Goal: Information Seeking & Learning: Learn about a topic

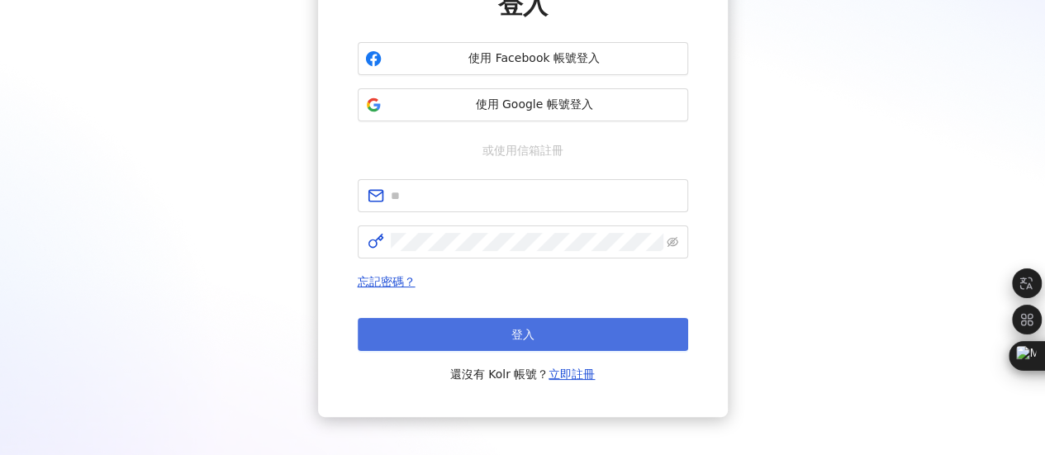
scroll to position [165, 0]
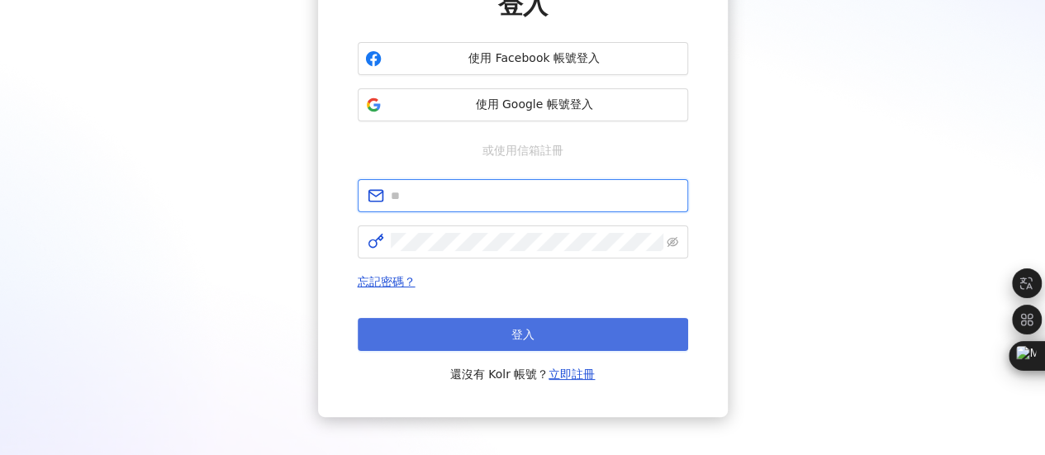
type input "**********"
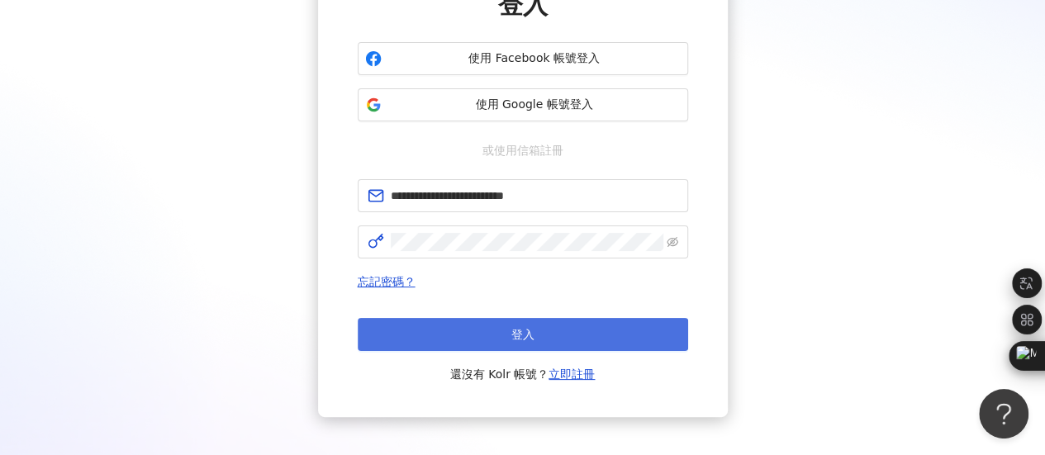
click at [512, 335] on span "登入" at bounding box center [522, 334] width 23 height 13
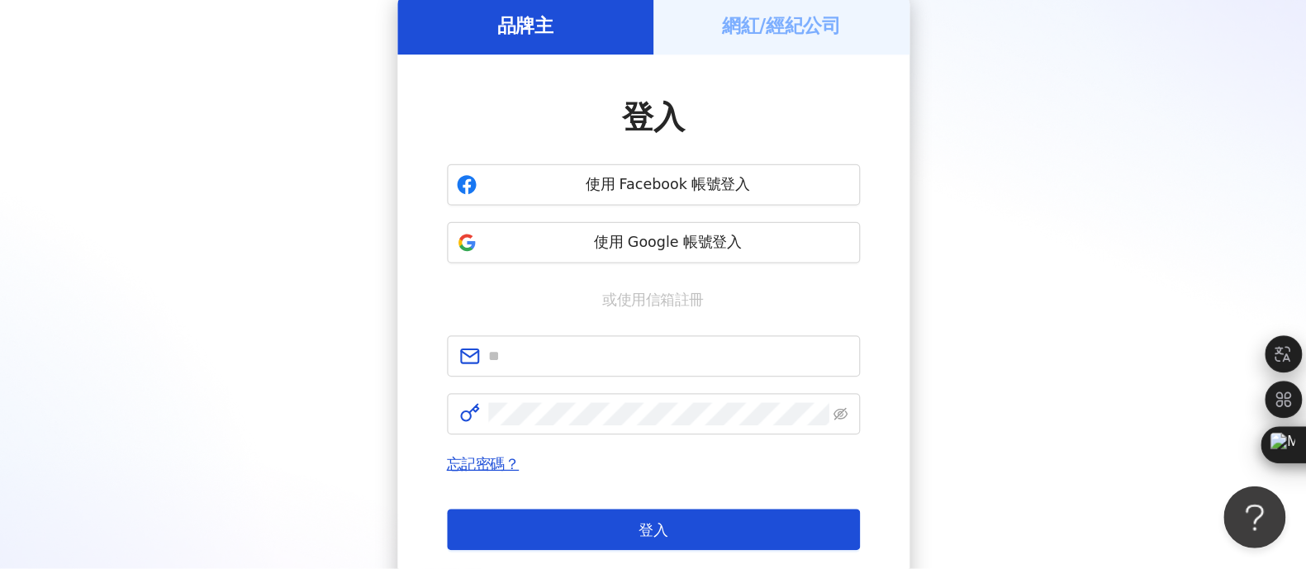
scroll to position [0, 0]
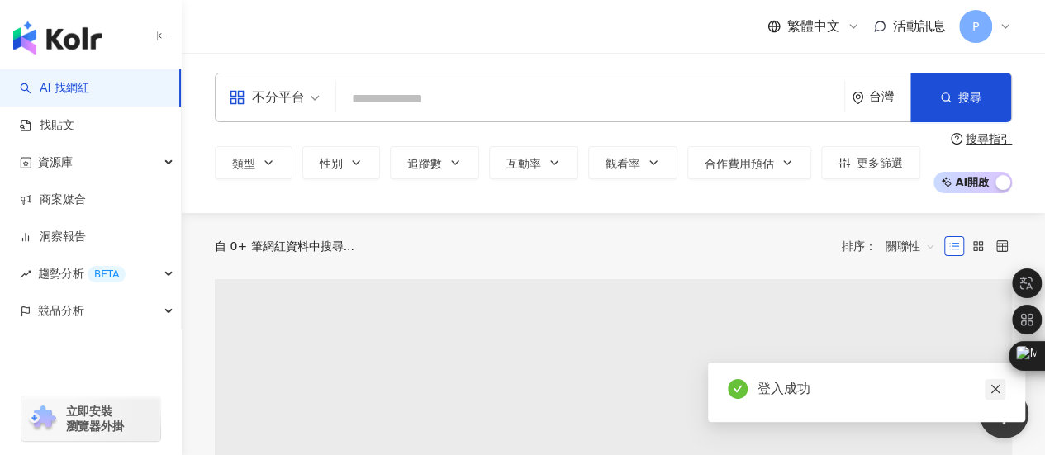
click at [998, 390] on icon "close" at bounding box center [996, 389] width 12 height 12
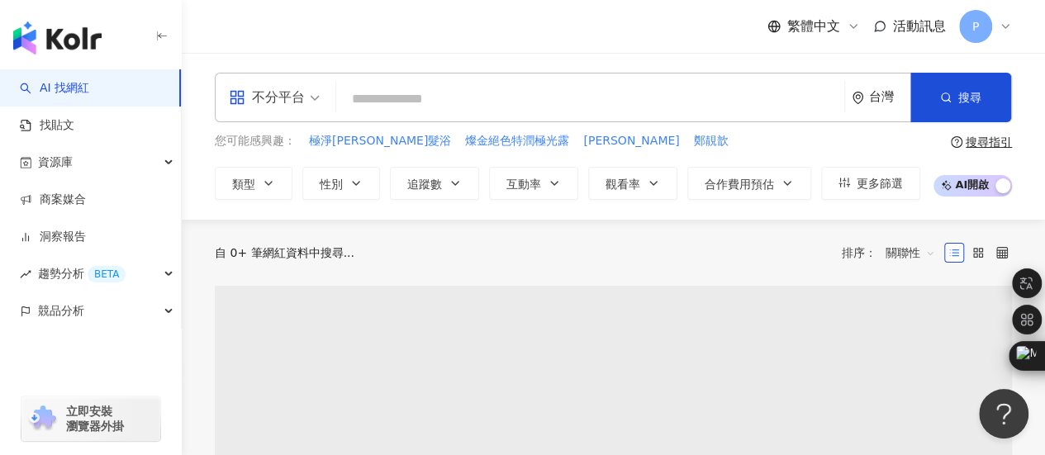
click at [402, 96] on input "search" at bounding box center [590, 98] width 495 height 31
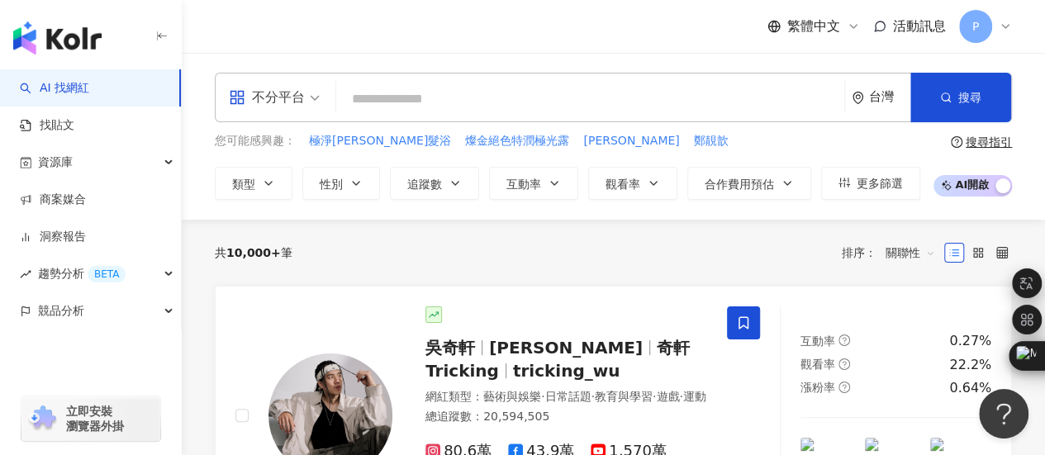
paste input "*****"
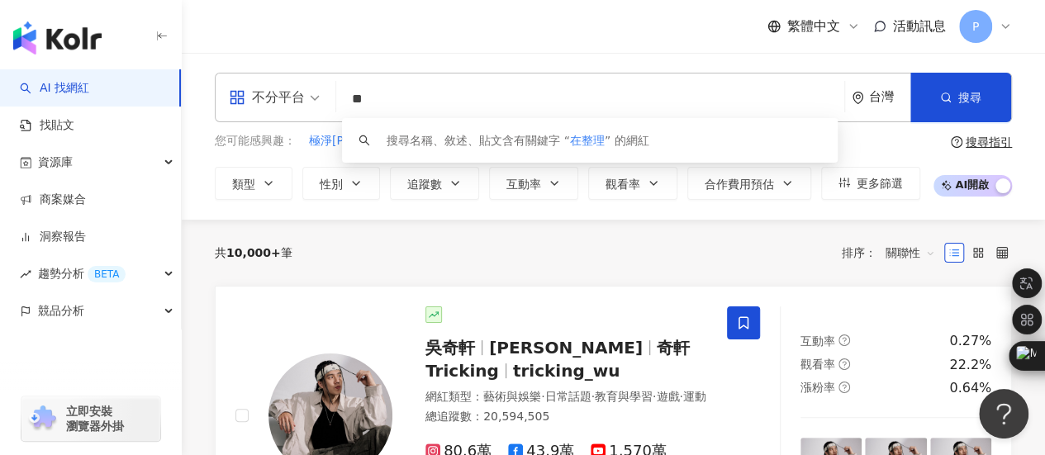
type input "*"
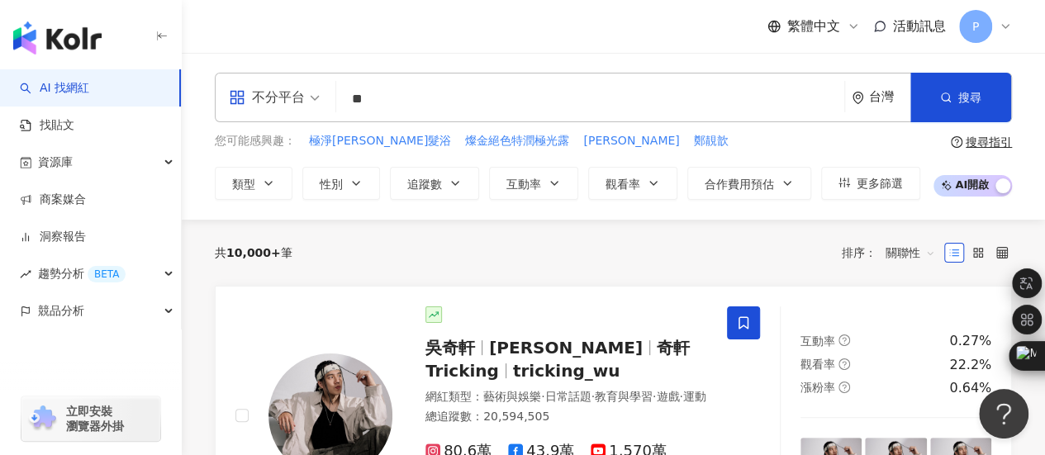
type input "*"
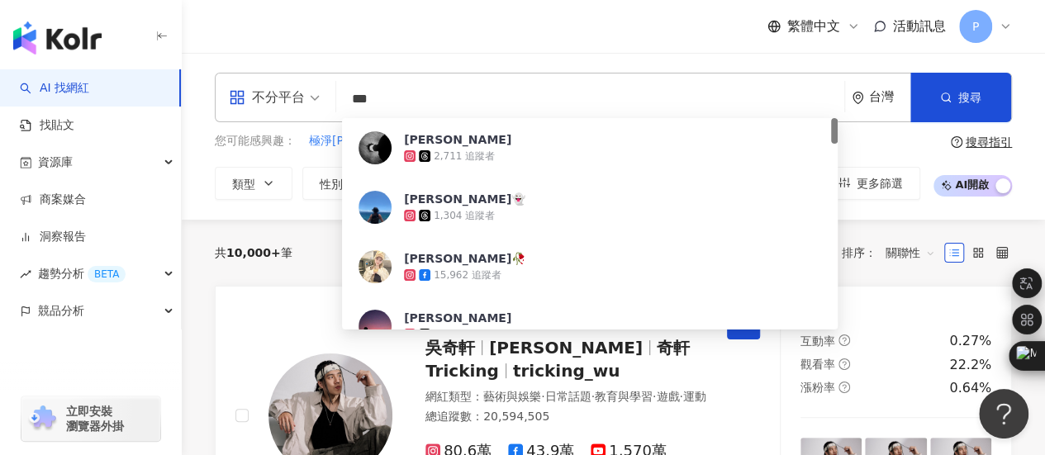
type input "***"
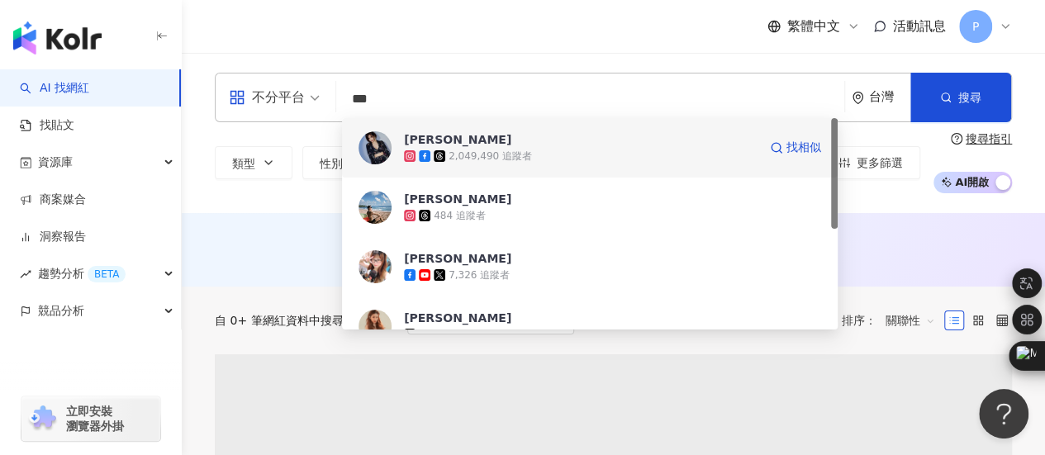
click at [573, 159] on div "2,049,490 追蹤者" at bounding box center [581, 156] width 354 height 17
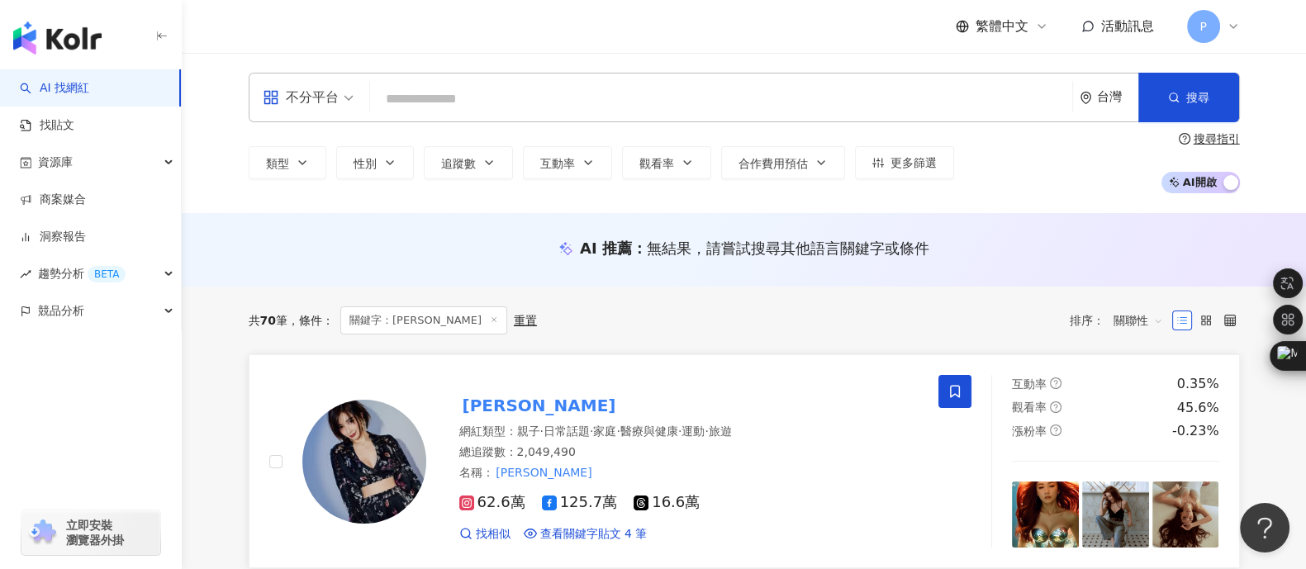
click at [493, 454] on span "62.6萬" at bounding box center [492, 502] width 66 height 17
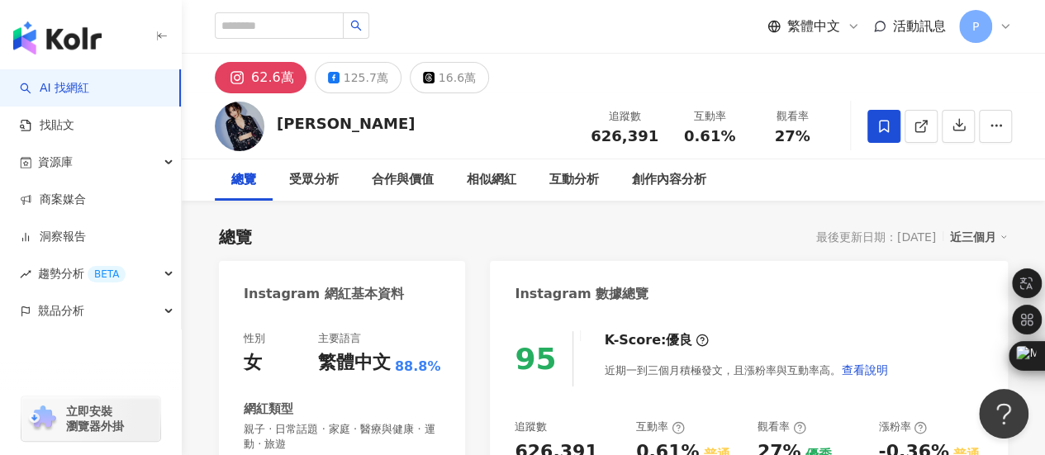
drag, startPoint x: 32, startPoint y: 368, endPoint x: 62, endPoint y: 346, distance: 36.7
click at [32, 368] on div "立即安裝 瀏覽器外掛" at bounding box center [91, 409] width 182 height 93
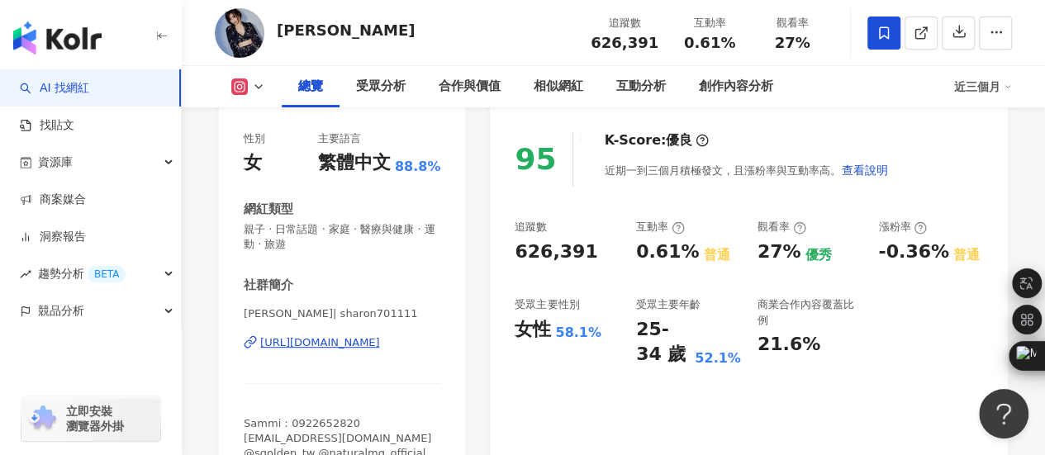
scroll to position [165, 0]
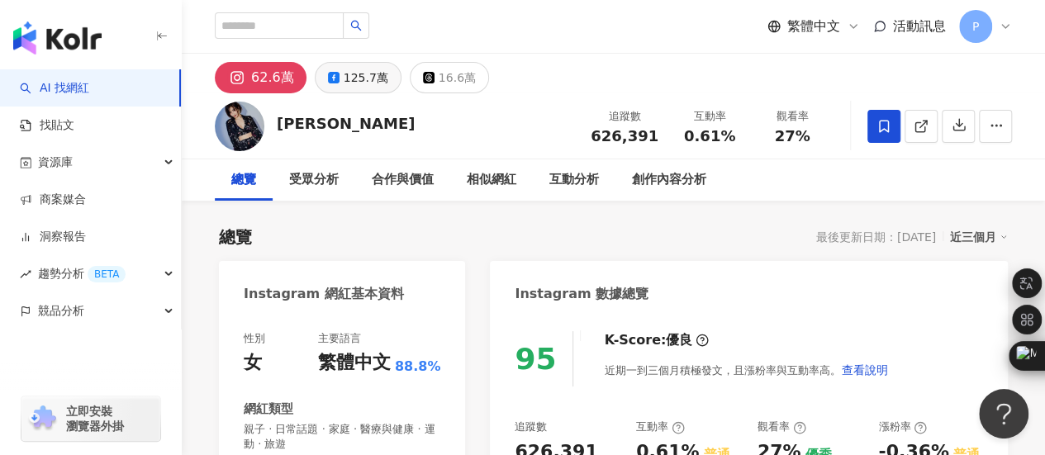
click at [357, 64] on button "125.7萬" at bounding box center [358, 77] width 87 height 31
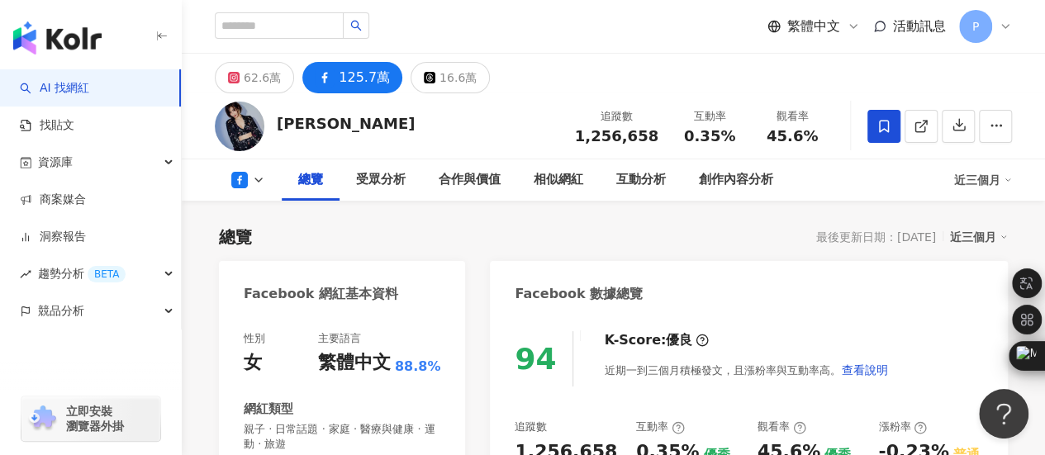
scroll to position [165, 0]
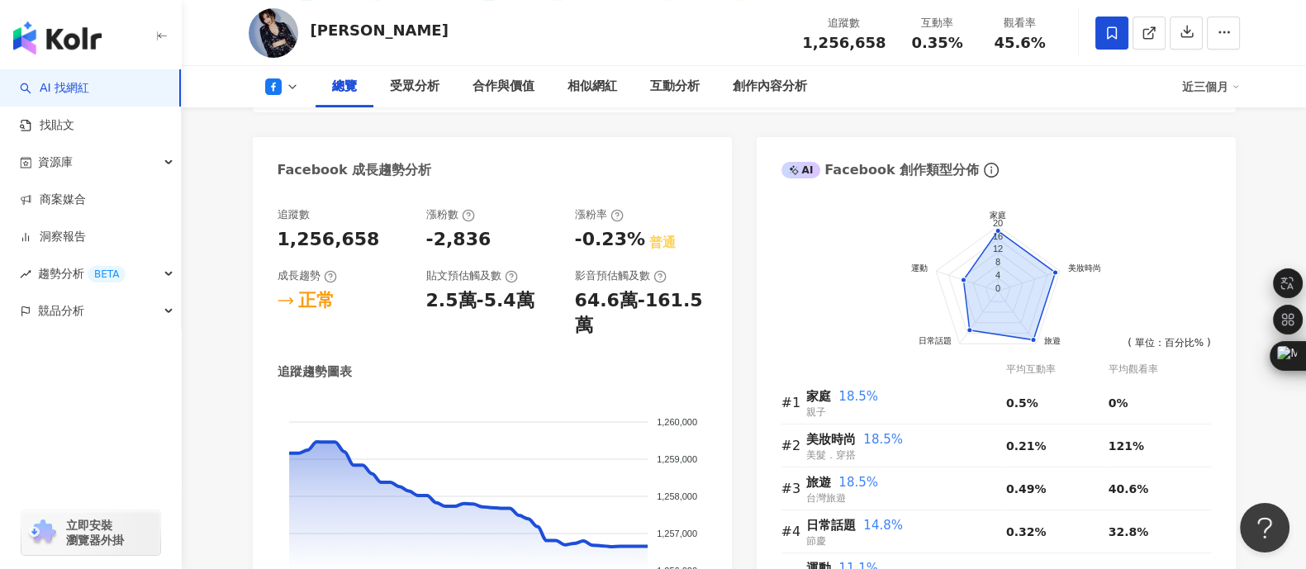
scroll to position [899, 0]
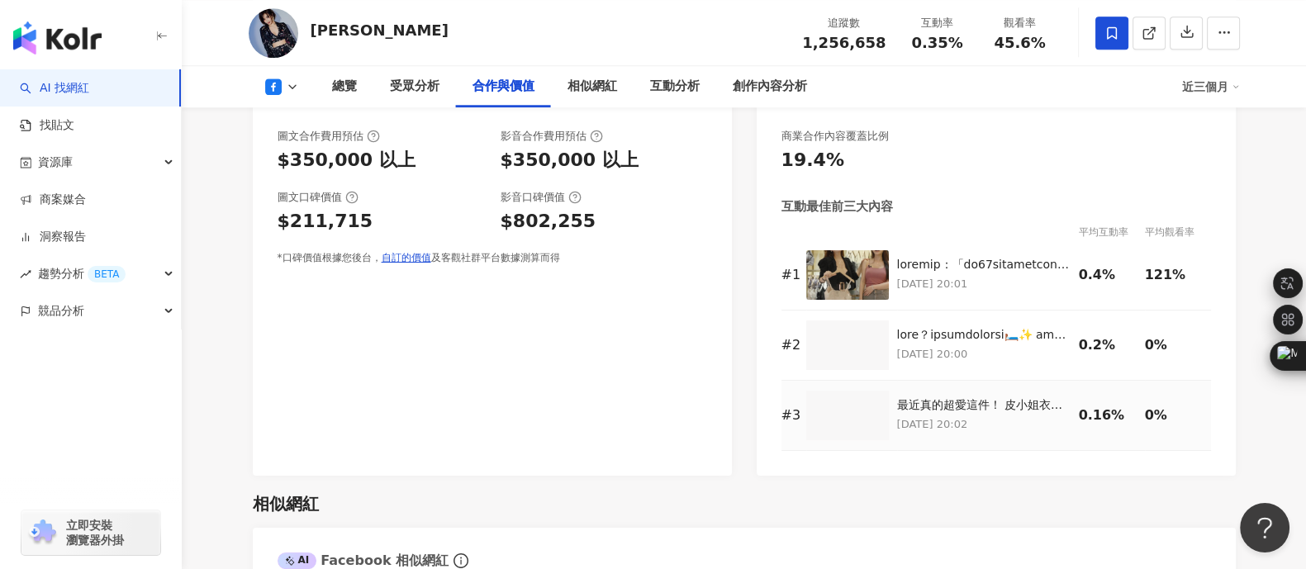
scroll to position [2035, 0]
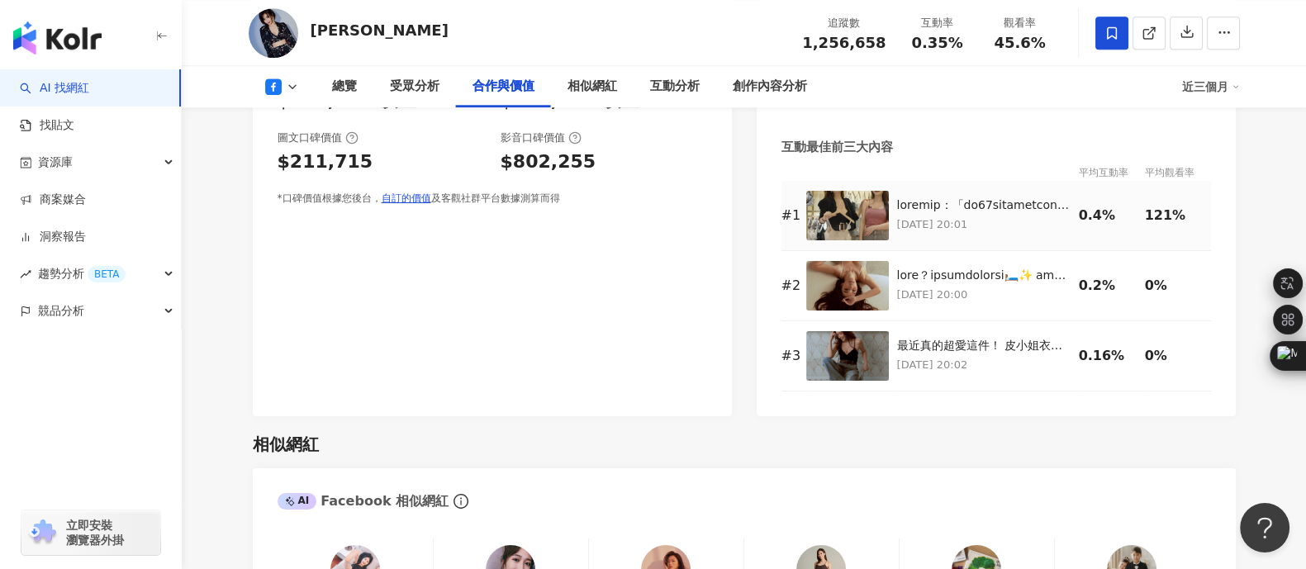
click at [887, 191] on img at bounding box center [847, 216] width 83 height 50
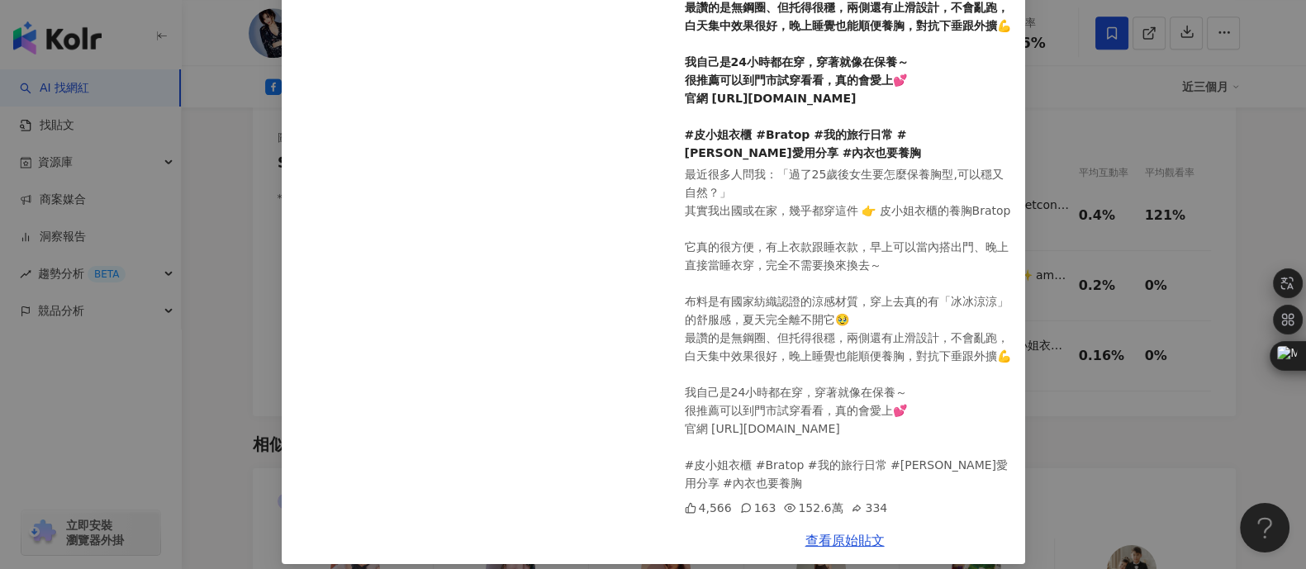
scroll to position [346, 0]
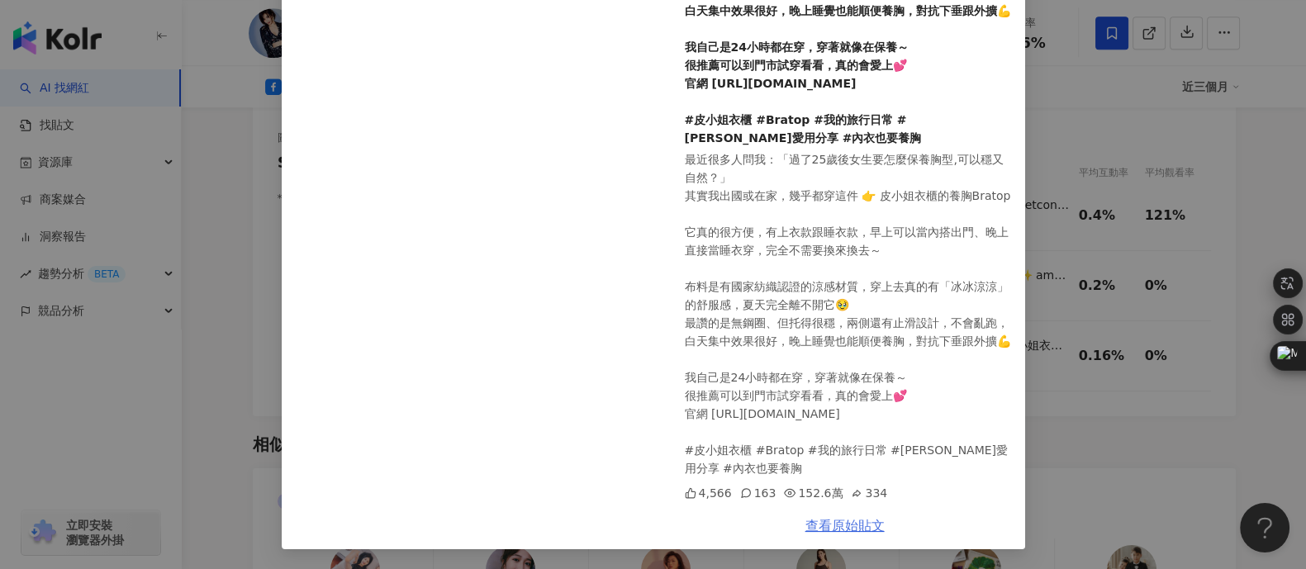
click at [848, 454] on link "查看原始貼文" at bounding box center [845, 526] width 79 height 16
click at [1044, 439] on div "許維恩 2025/8/1 最近很多人問我：「過了25歲後女生要怎麼保養胸型,可以穩又自然？」 其實我出國或在家，幾乎都穿這件 👉 皮小姐衣櫃的養胸Bratop…" at bounding box center [653, 284] width 1306 height 569
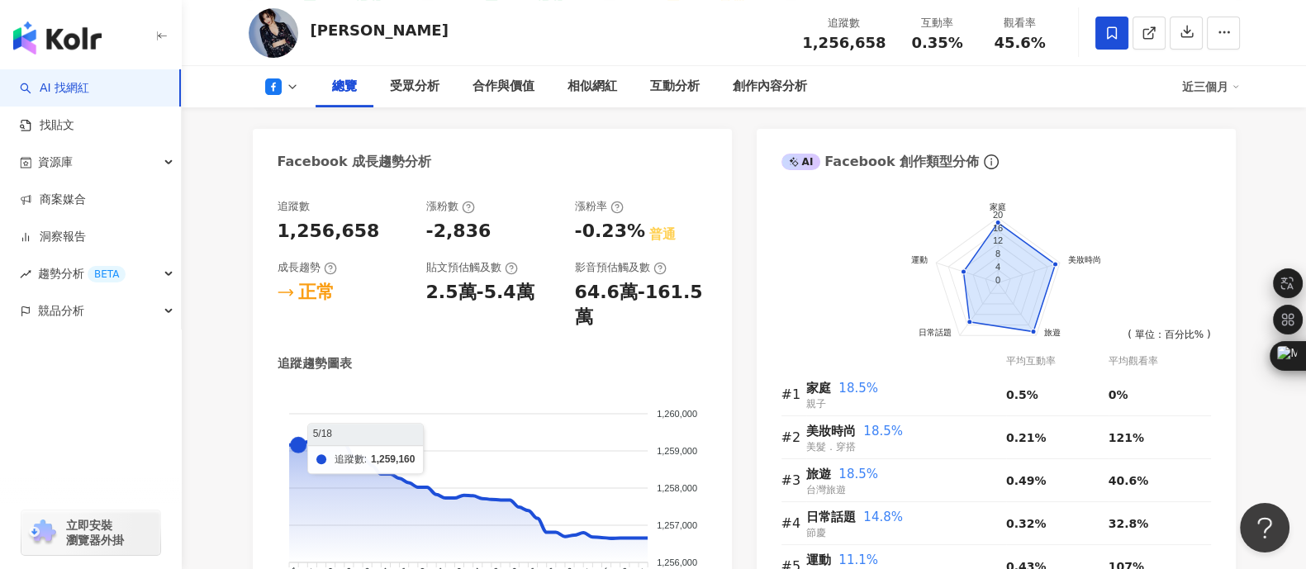
scroll to position [486, 0]
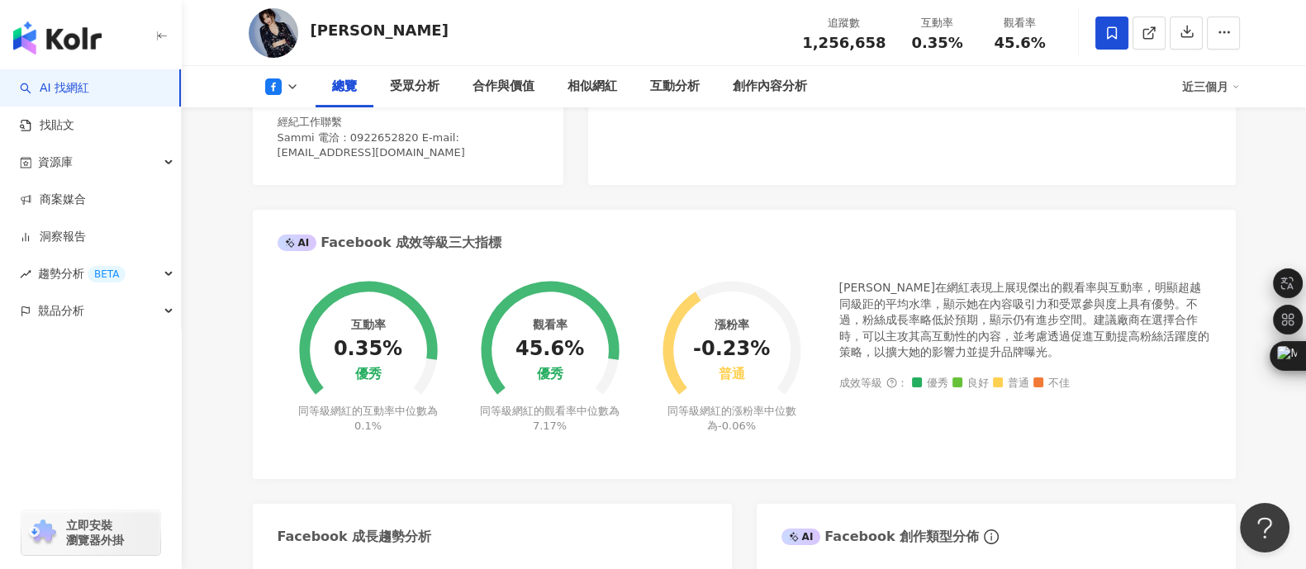
click at [296, 78] on button at bounding box center [282, 86] width 67 height 17
click at [293, 123] on button "Instagram" at bounding box center [307, 117] width 99 height 23
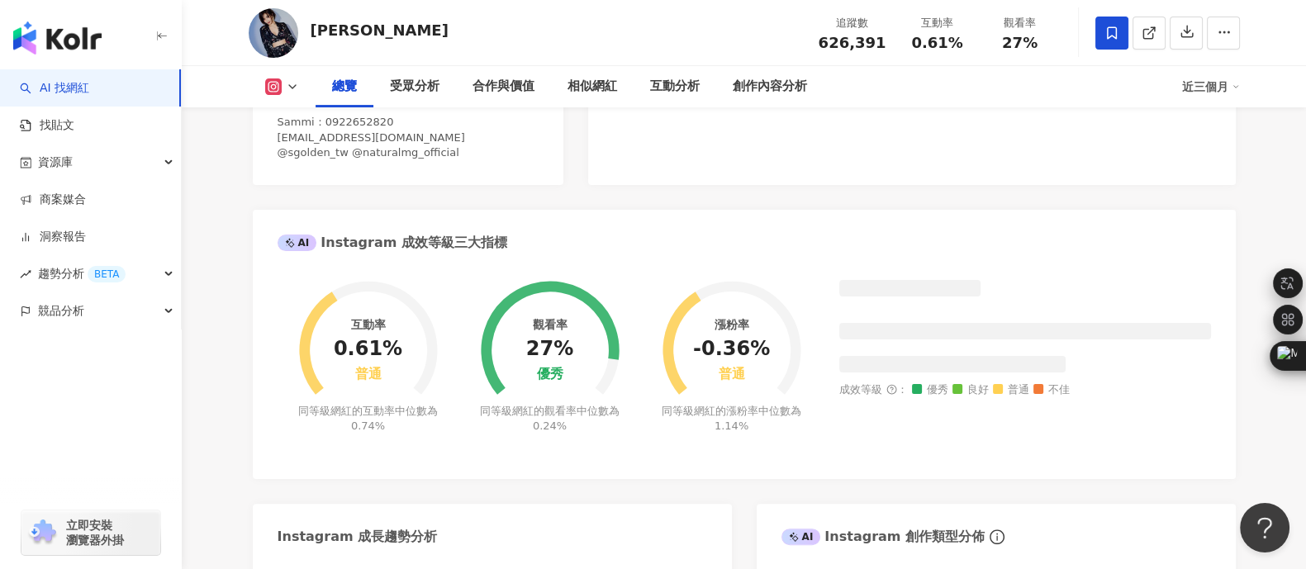
scroll to position [102, 0]
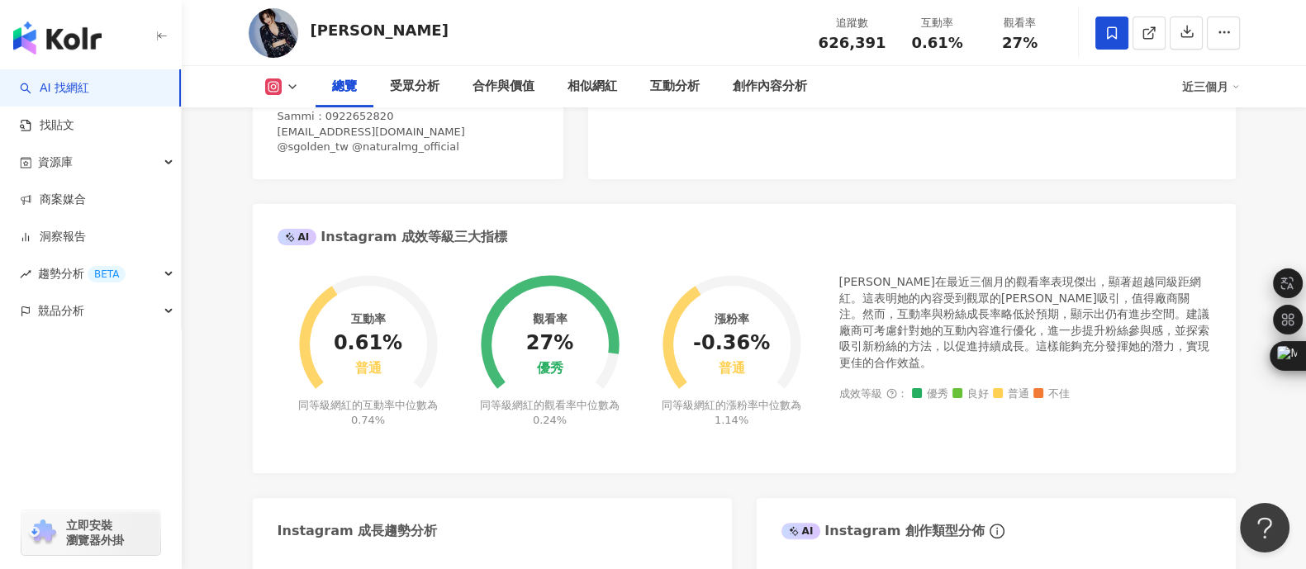
click at [1044, 449] on div "Instagram 網紅基本資料 性別 女 主要語言 繁體中文 88.8% 網紅類型 親子 · 日常話題 · 家庭 · 醫療與健康 · 運動 · 旅遊 社群簡…" at bounding box center [744, 381] width 983 height 1224
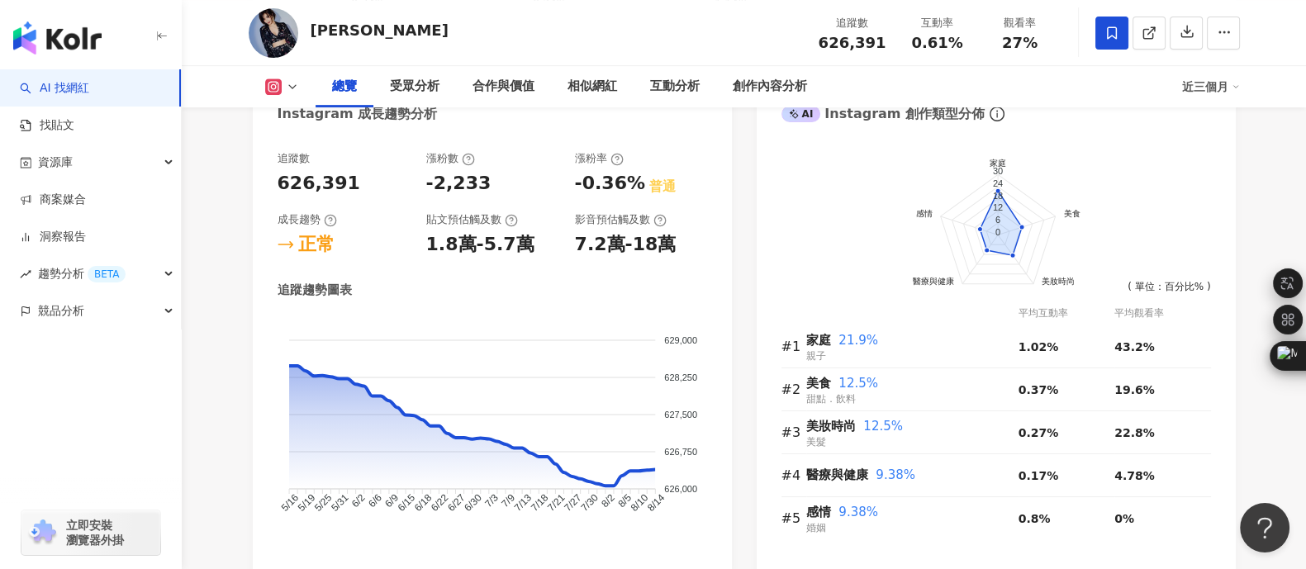
scroll to position [891, 0]
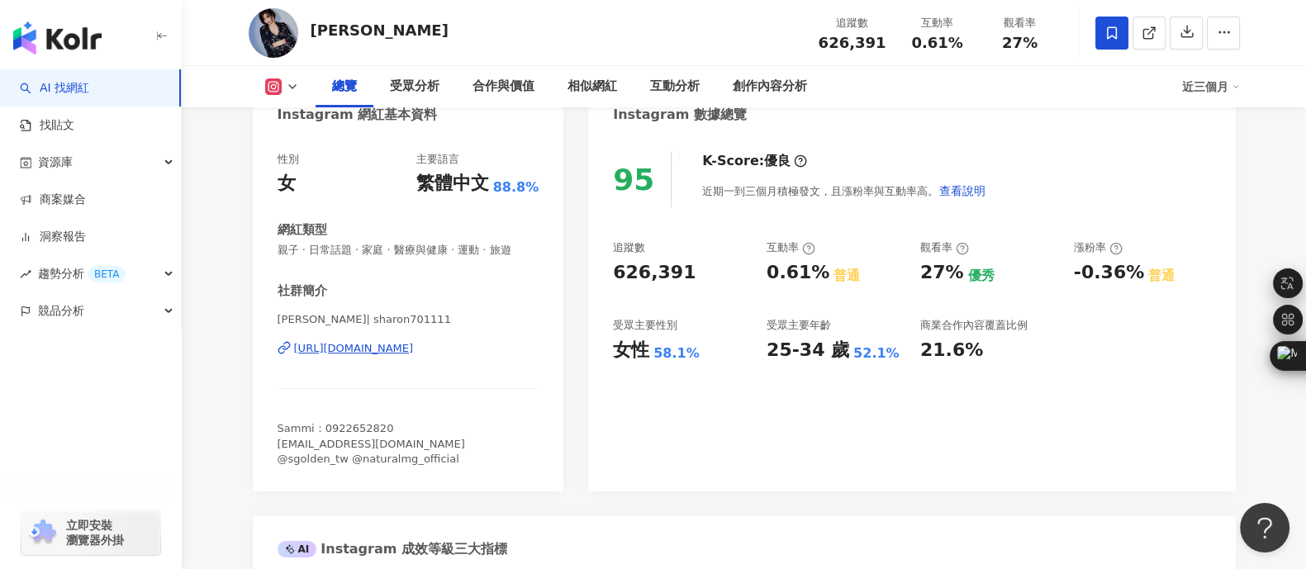
scroll to position [65, 0]
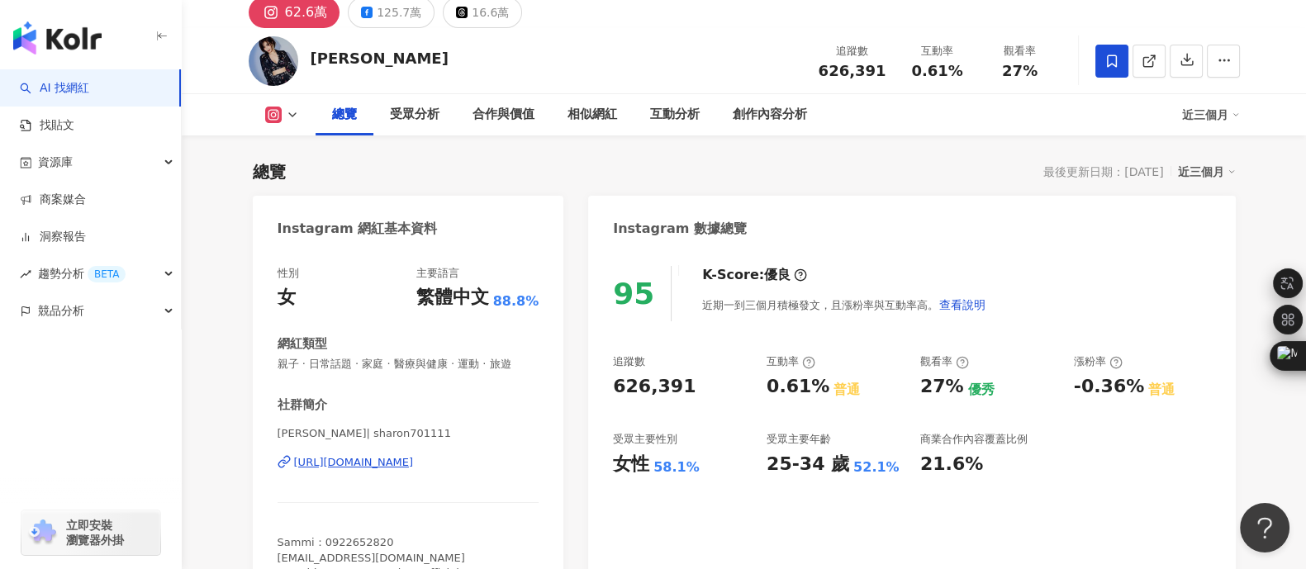
click at [297, 116] on icon at bounding box center [292, 114] width 13 height 13
click at [301, 196] on li "Facebook" at bounding box center [307, 183] width 119 height 38
click at [896, 207] on div "Instagram 數據總覽" at bounding box center [911, 223] width 647 height 54
click at [293, 116] on icon at bounding box center [292, 114] width 13 height 13
click at [294, 183] on button "Facebook" at bounding box center [307, 183] width 99 height 23
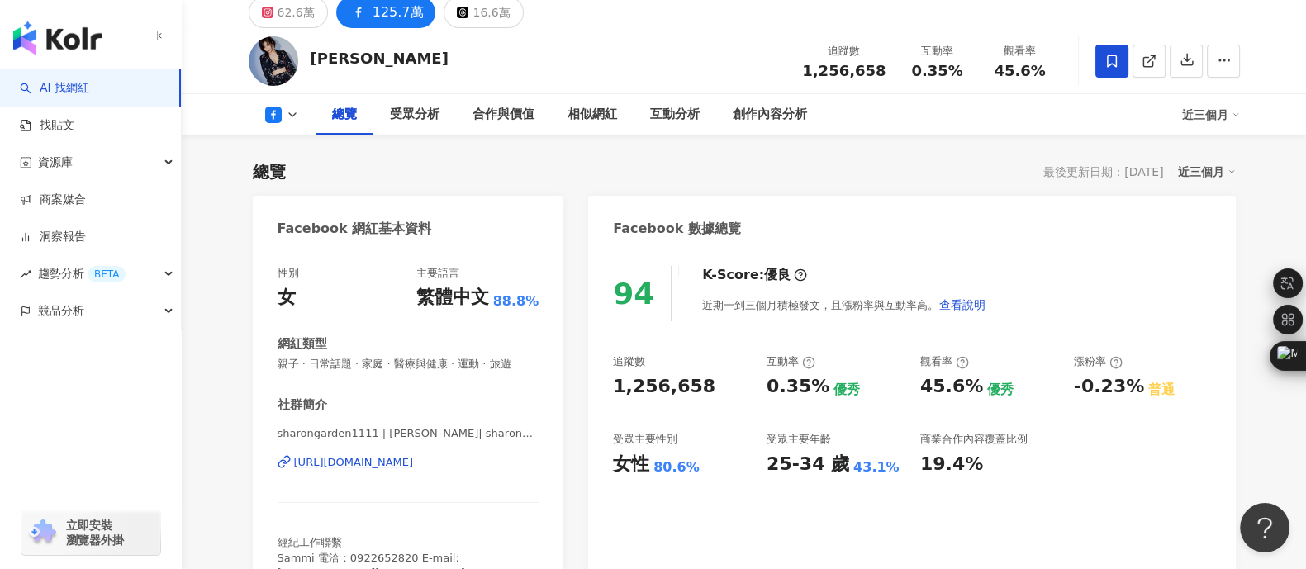
scroll to position [69, 0]
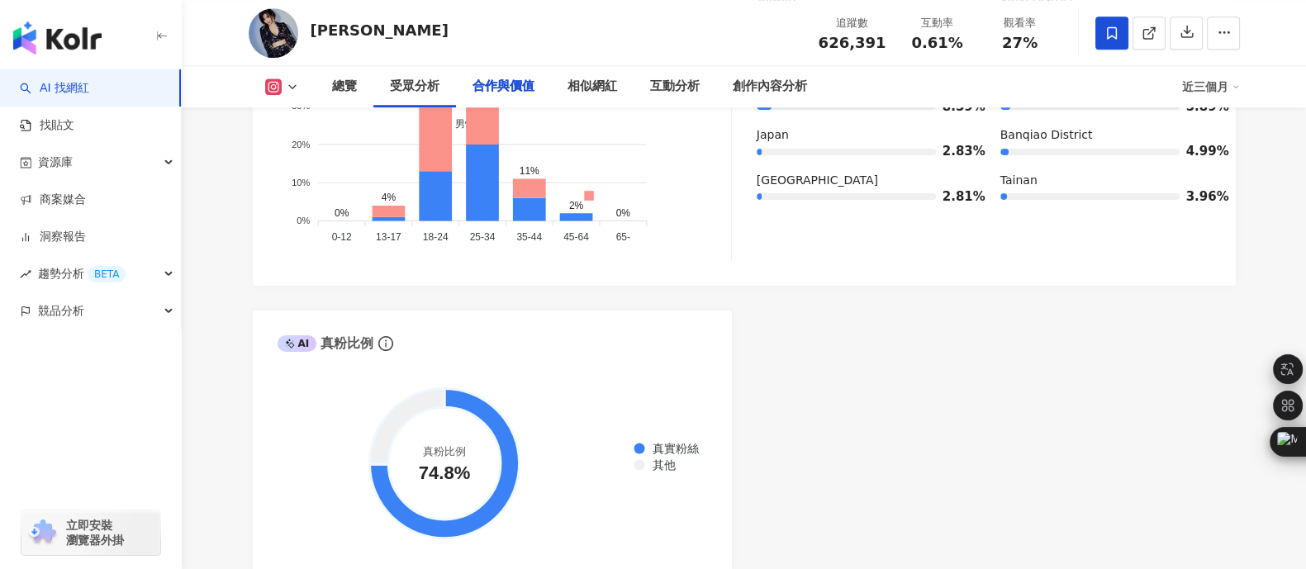
scroll to position [2375, 0]
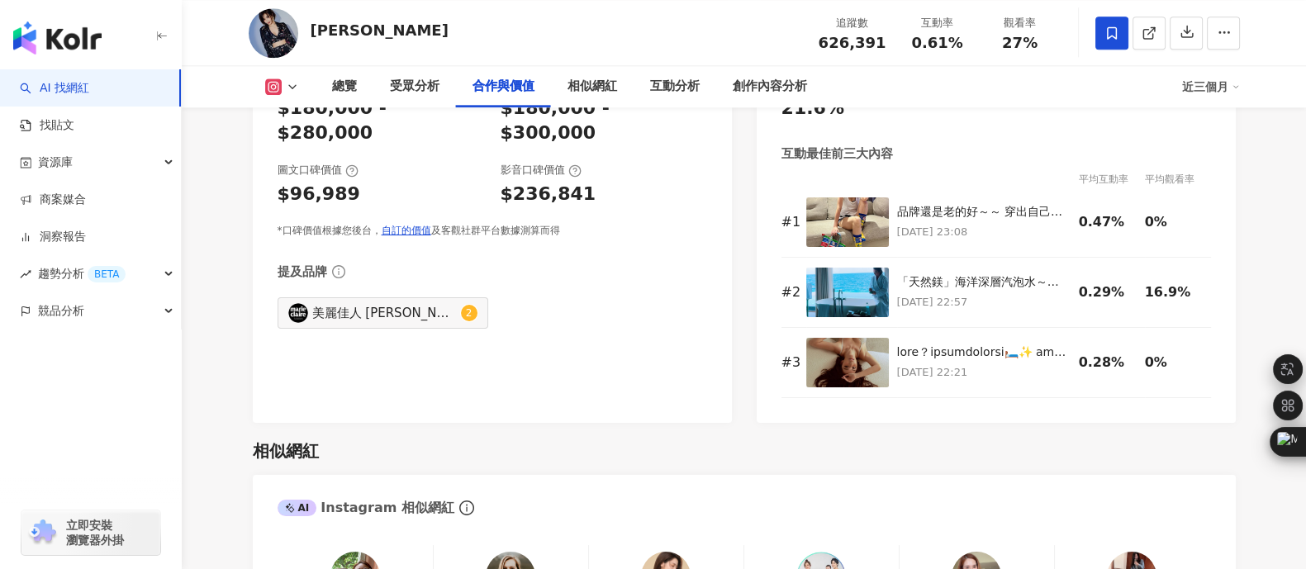
click at [985, 216] on div "品牌還是老的好～～ 穿出自己的時尚感 「現代幽默混復古風」～😎 有一點時代反差趣味～ 童年回憶 看著外婆的菜籃包～ 手裡吃著「王子麵」😋 現在回頭看～那個菜籃…" at bounding box center [983, 212] width 173 height 17
click at [872, 232] on div at bounding box center [845, 213] width 360 height 260
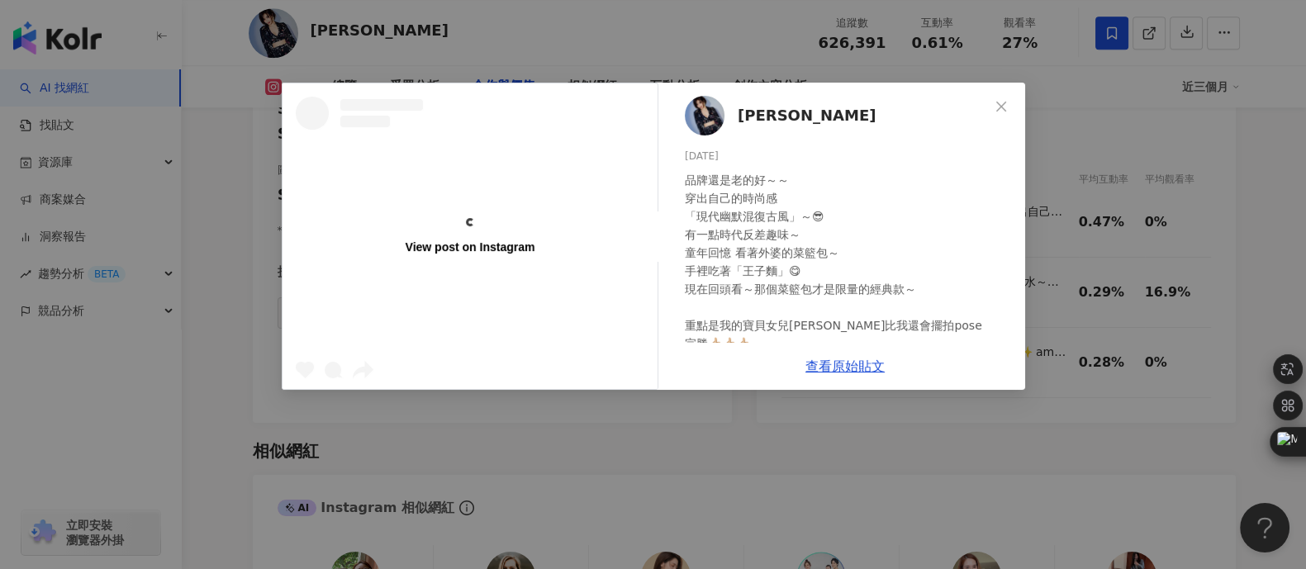
scroll to position [0, 0]
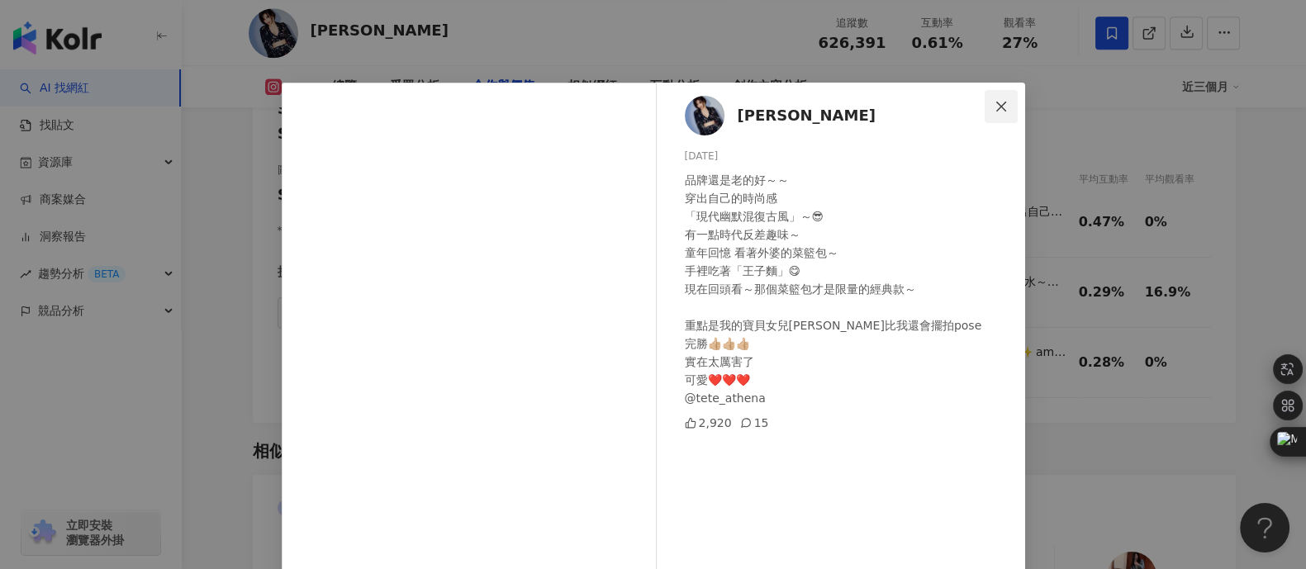
click at [987, 118] on button "Close" at bounding box center [1001, 106] width 33 height 33
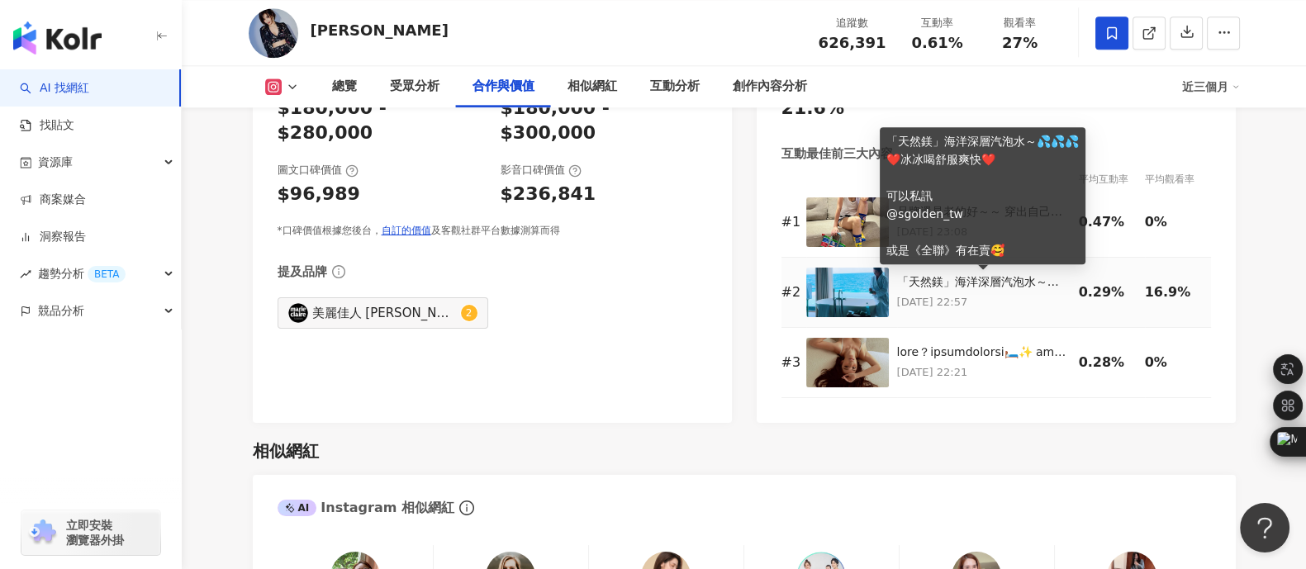
click at [921, 278] on div "「天然鎂」海洋深層汽泡水～💦💦💦 ❤️冰冰喝舒服爽快❤️ 可以私訊 @sgolden_tw 或是《全聯》有在賣🥰" at bounding box center [983, 282] width 173 height 17
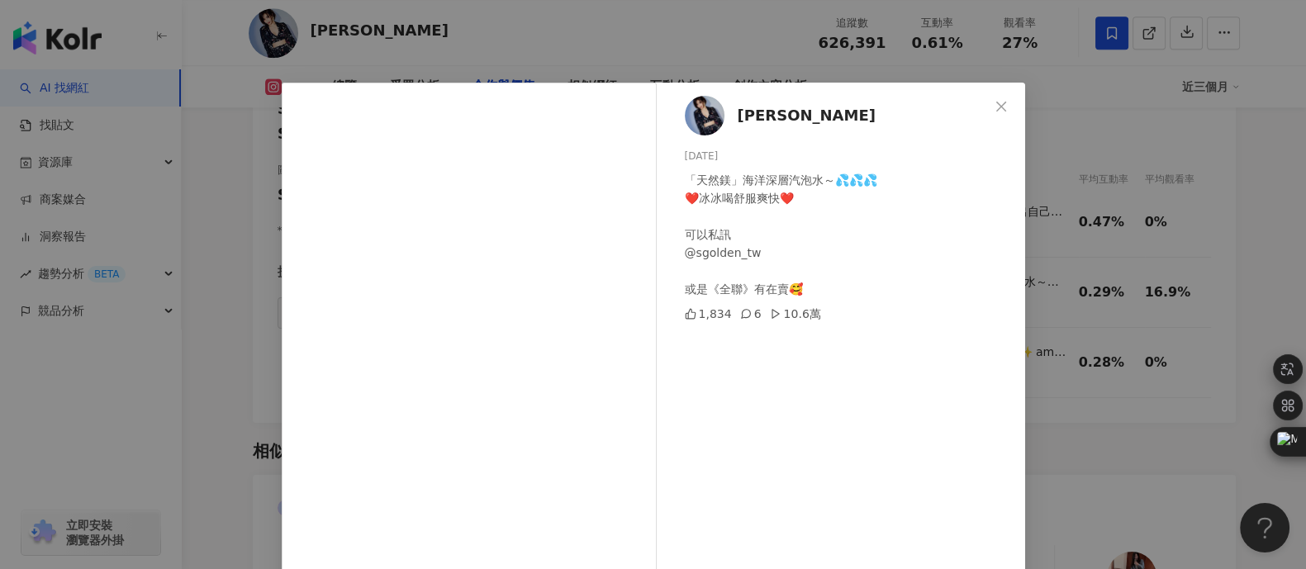
scroll to position [102, 0]
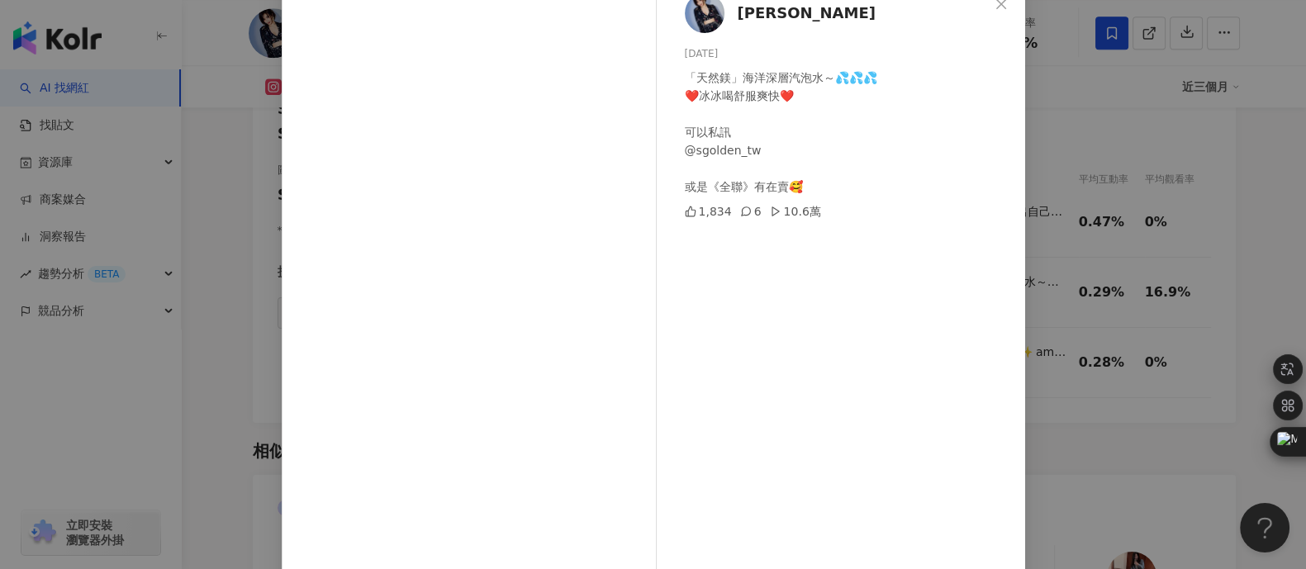
click at [223, 235] on div "[PERSON_NAME][DATE] 「天然鎂」海洋深層汽泡水～💦💦💦 ❤️冰冰喝舒服爽快❤️ 可以私訊 @sgolden_tw 或是《全聯》有在賣🥰 1,…" at bounding box center [653, 284] width 1306 height 569
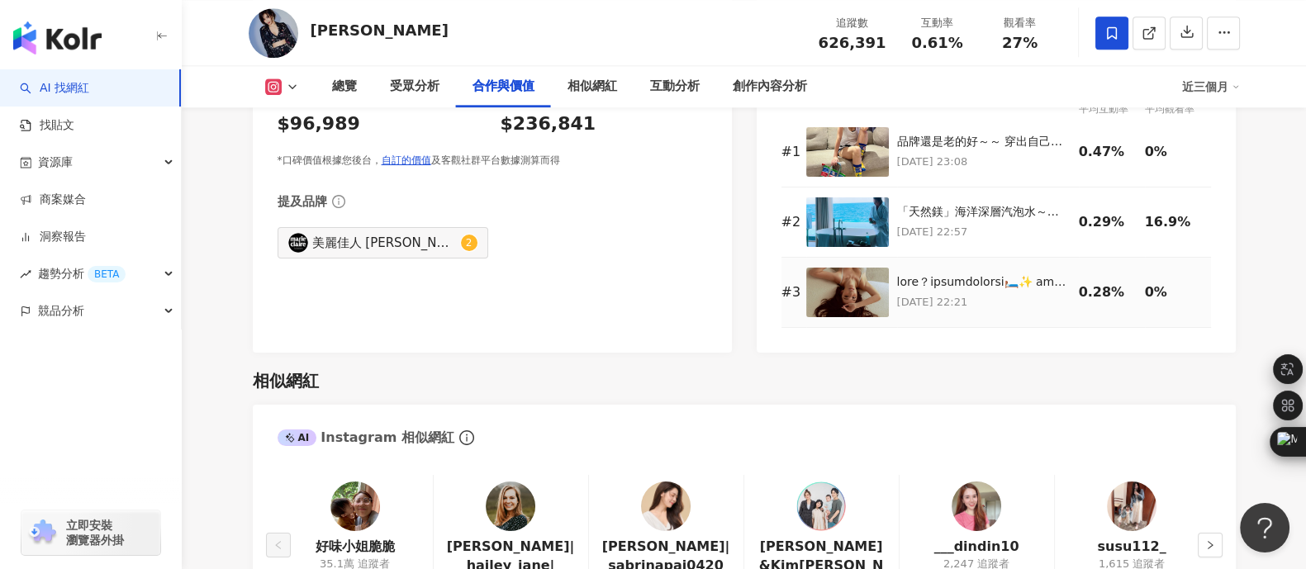
scroll to position [2479, 0]
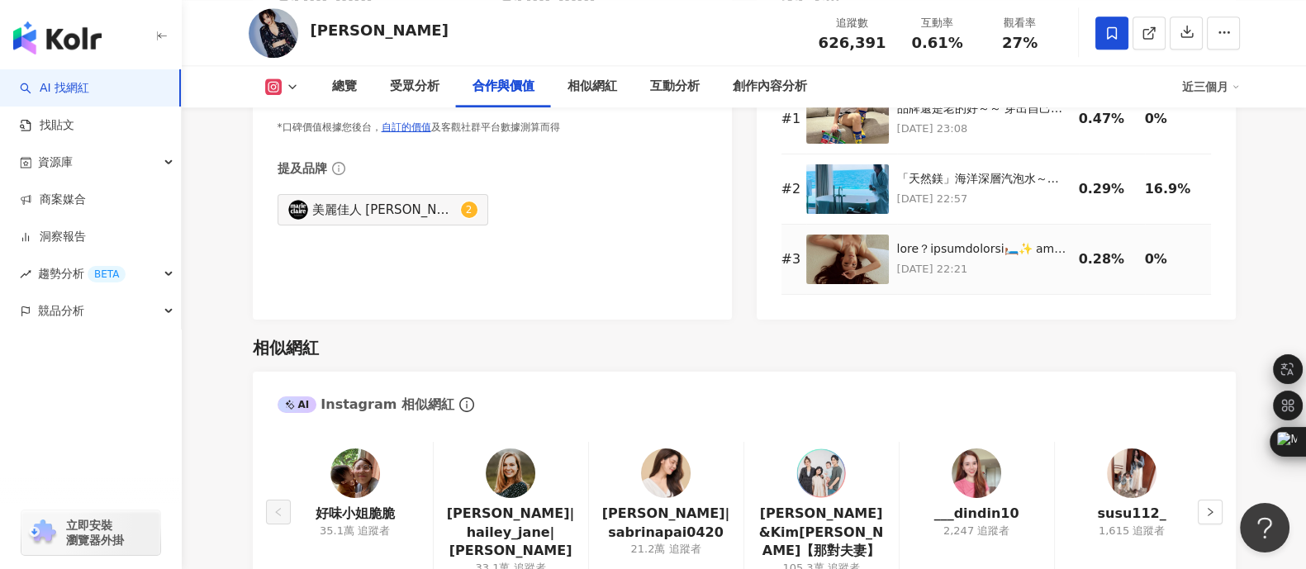
click at [954, 261] on p "[DATE] 22:21" at bounding box center [983, 269] width 173 height 18
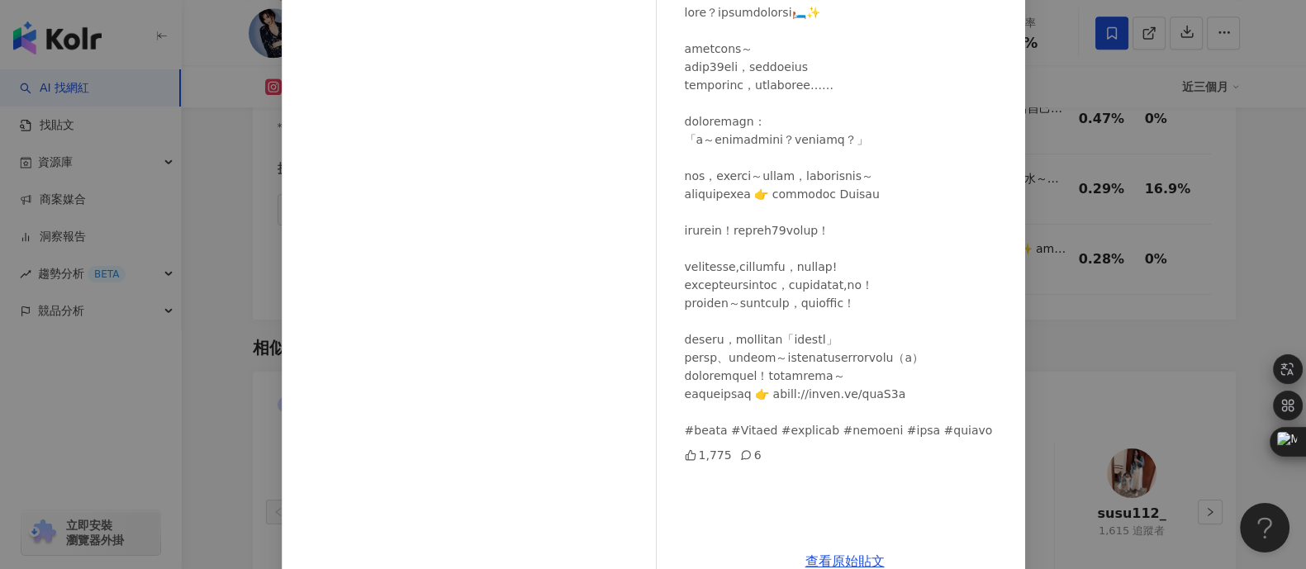
scroll to position [202, 0]
